Goal: Register for event/course

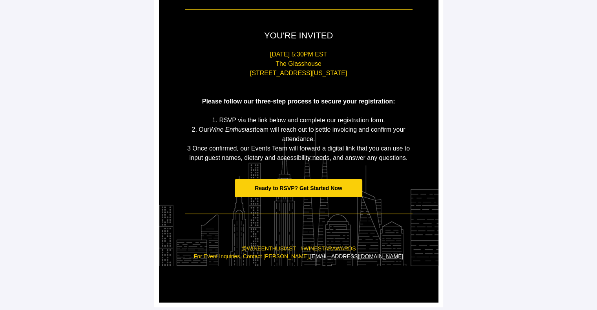
scroll to position [144, 0]
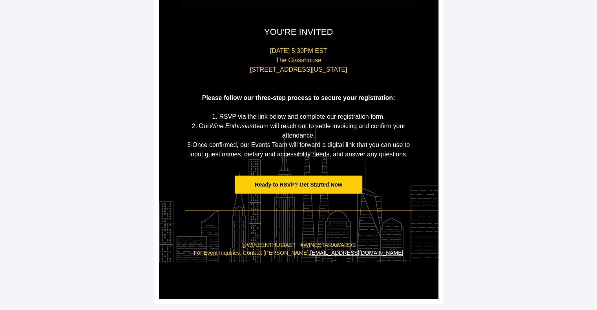
click at [317, 186] on span "Ready to RSVP? Get Started Now" at bounding box center [298, 185] width 87 height 6
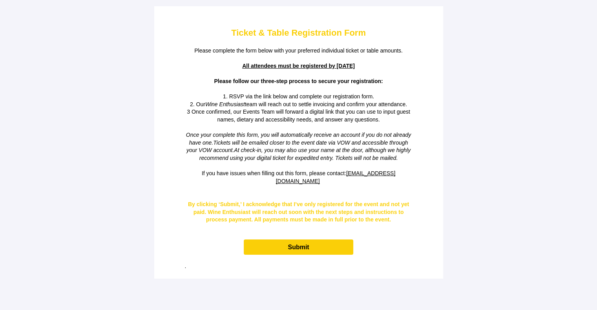
scroll to position [0, 0]
click at [296, 244] on span "Submit" at bounding box center [298, 247] width 21 height 7
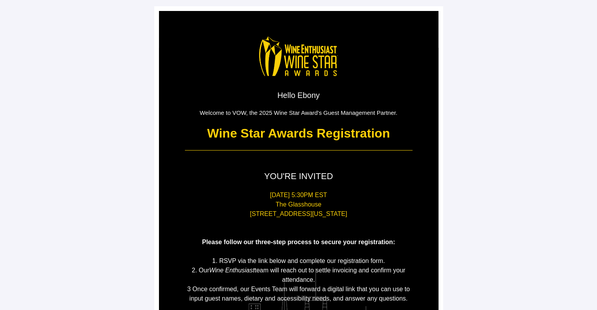
scroll to position [144, 0]
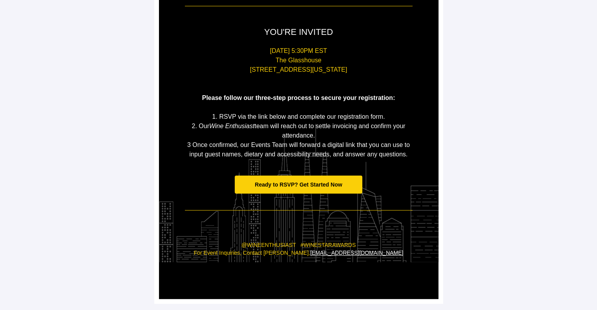
click at [288, 185] on span "Ready to RSVP? Get Started Now" at bounding box center [298, 185] width 87 height 6
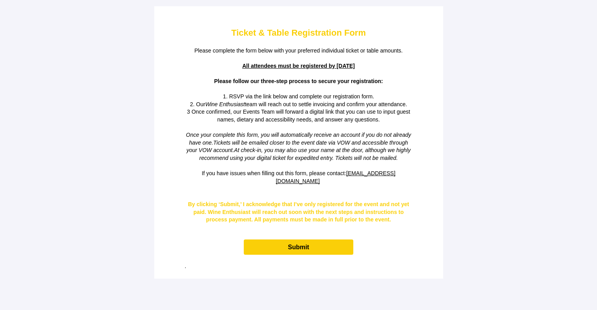
scroll to position [0, 0]
click at [315, 201] on span "By clicking ‘Submit,’ I acknowledge that I’ve only registered for the event and…" at bounding box center [298, 212] width 221 height 22
click at [486, 76] on main "Ticket & Table Registration Form Please complete the form below with your prefe…" at bounding box center [298, 155] width 597 height 310
click at [212, 97] on p "1. RSVP via the link below and complete our registration form." at bounding box center [298, 97] width 227 height 8
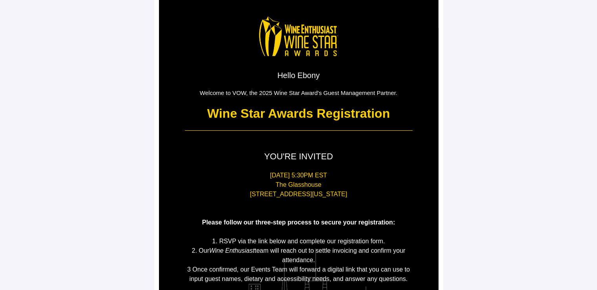
scroll to position [20, 0]
click at [448, 137] on div "Hello Ebony Welcome to VOW, the 2025 Wine Star Award's Guest Management Partner…" at bounding box center [298, 207] width 301 height 455
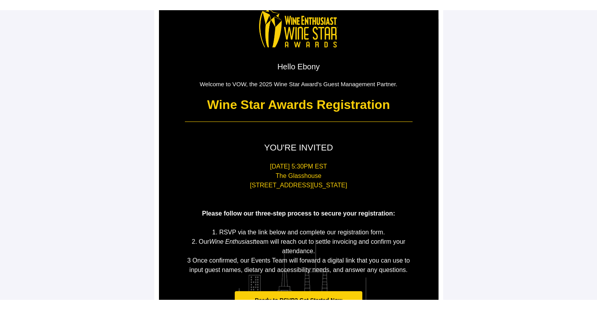
scroll to position [39, 0]
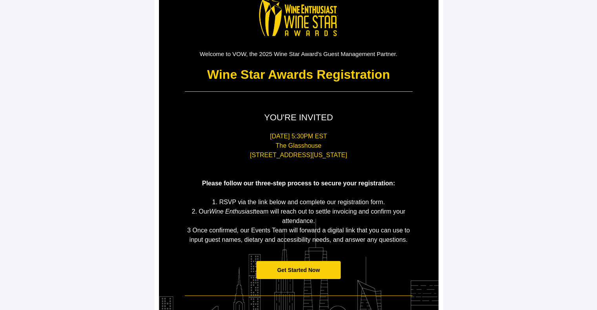
scroll to position [39, 0]
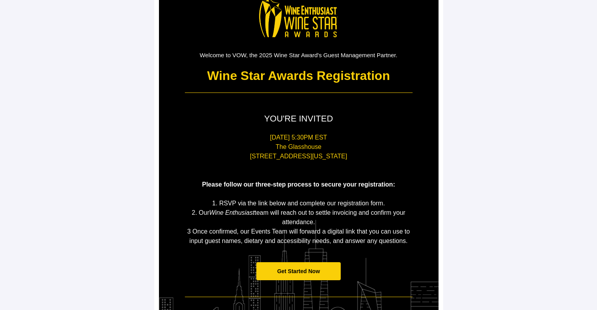
click at [283, 267] on span "Get Started Now" at bounding box center [298, 271] width 84 height 18
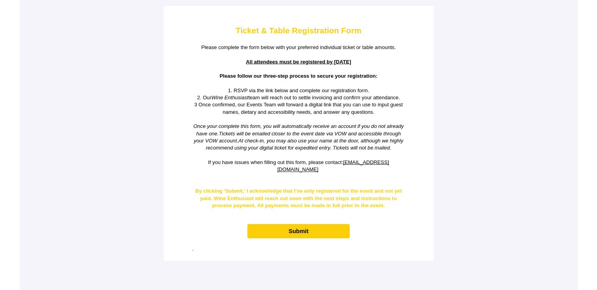
scroll to position [0, 0]
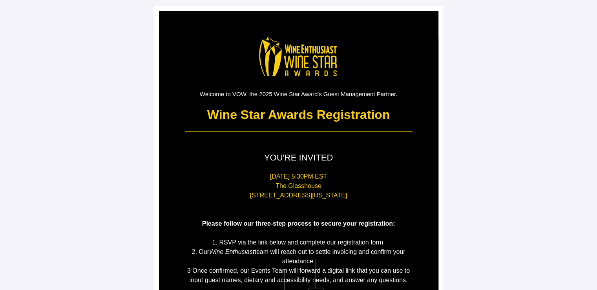
scroll to position [146, 0]
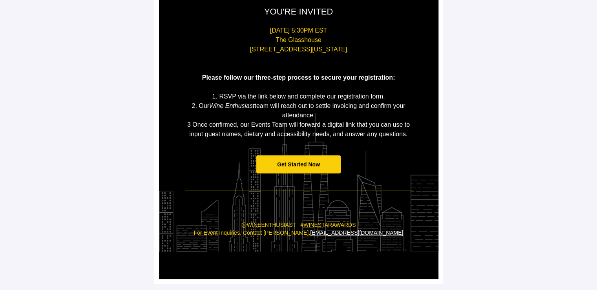
click at [310, 159] on span "Get Started Now" at bounding box center [298, 164] width 84 height 18
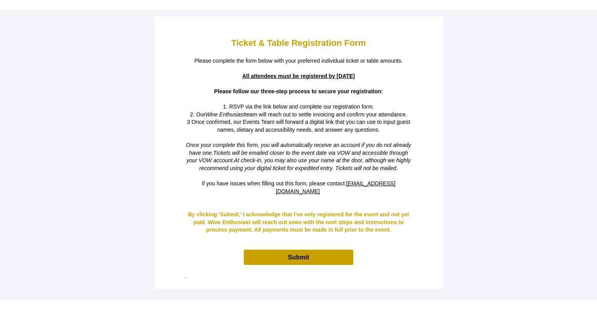
scroll to position [0, 0]
